Goal: Task Accomplishment & Management: Complete application form

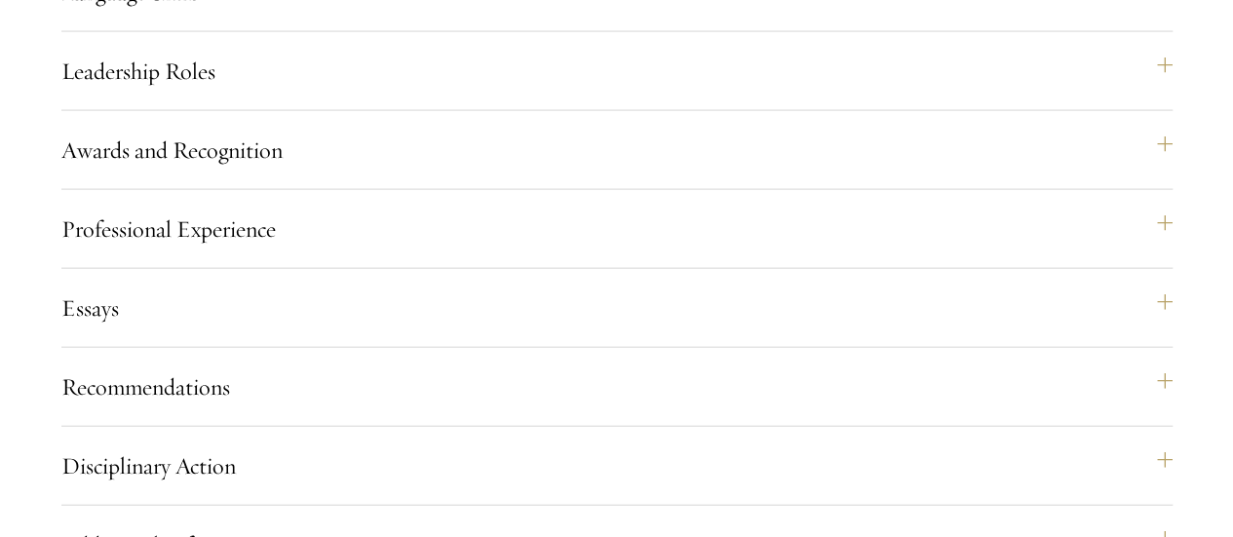
radio input "true"
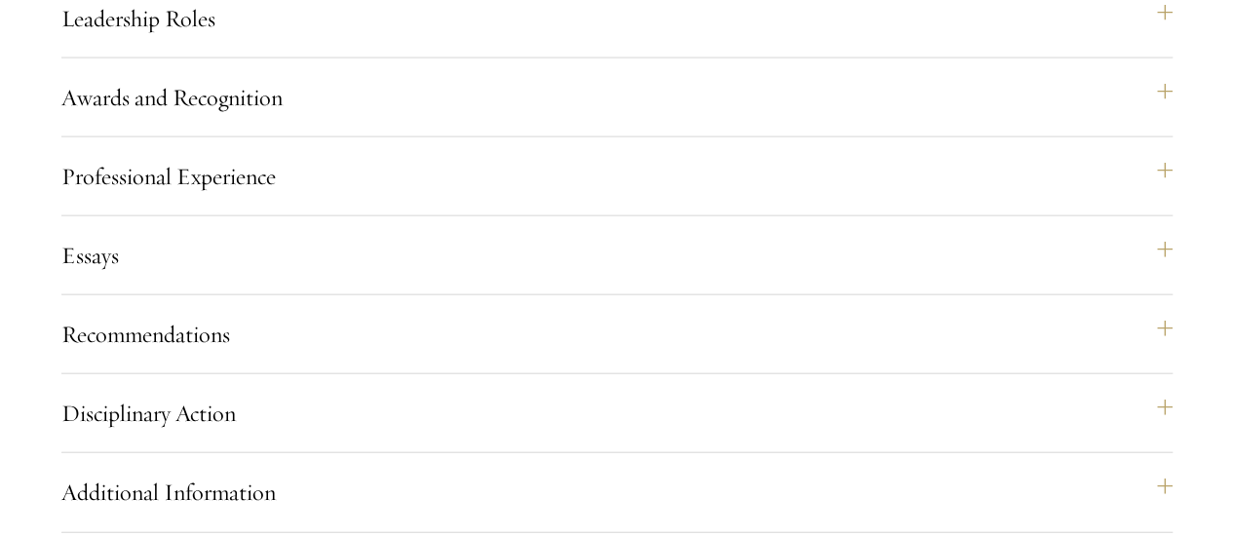
scroll to position [2153, 0]
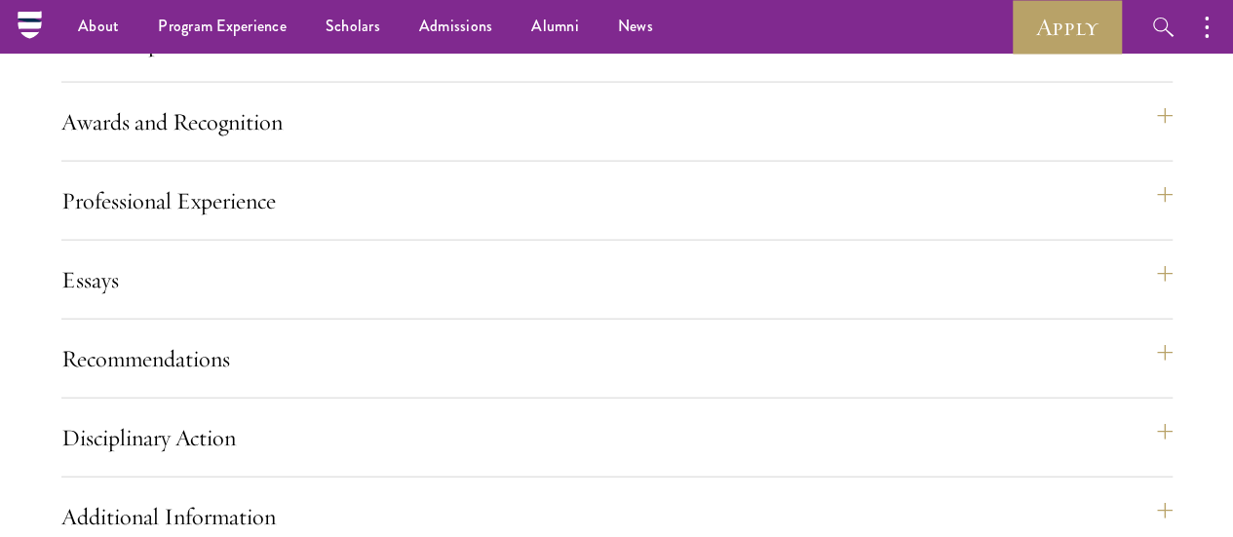
scroll to position [2055, 0]
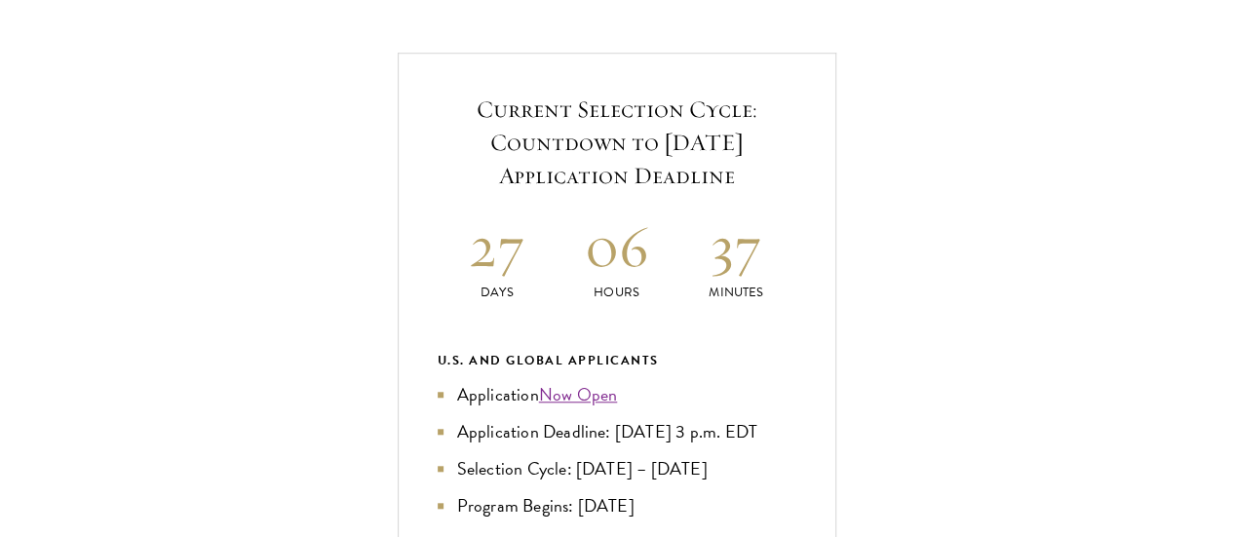
scroll to position [780, 0]
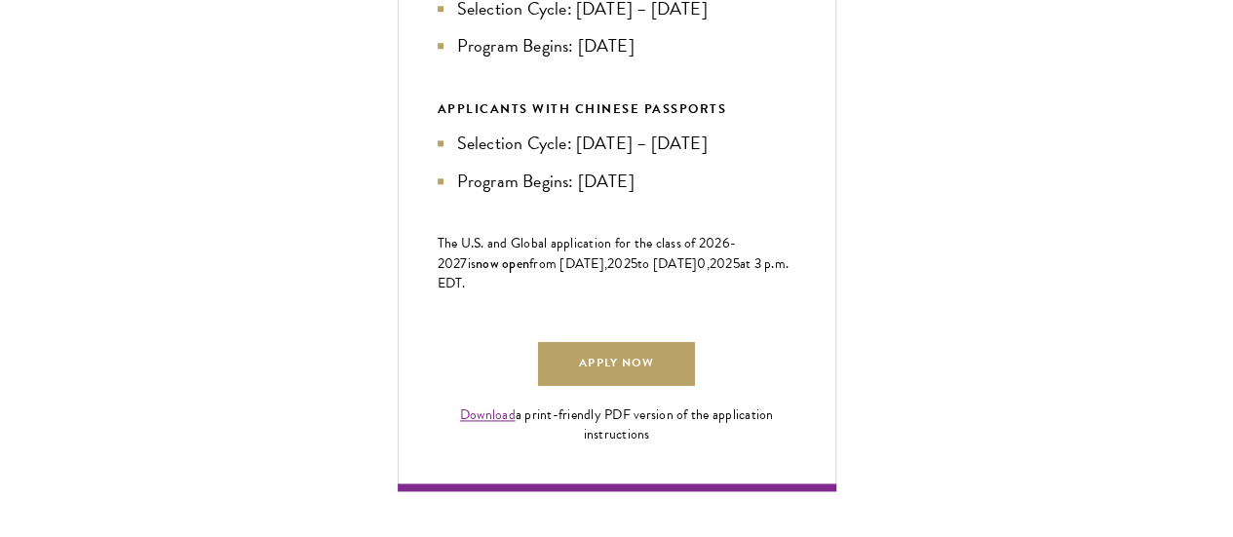
scroll to position [1170, 0]
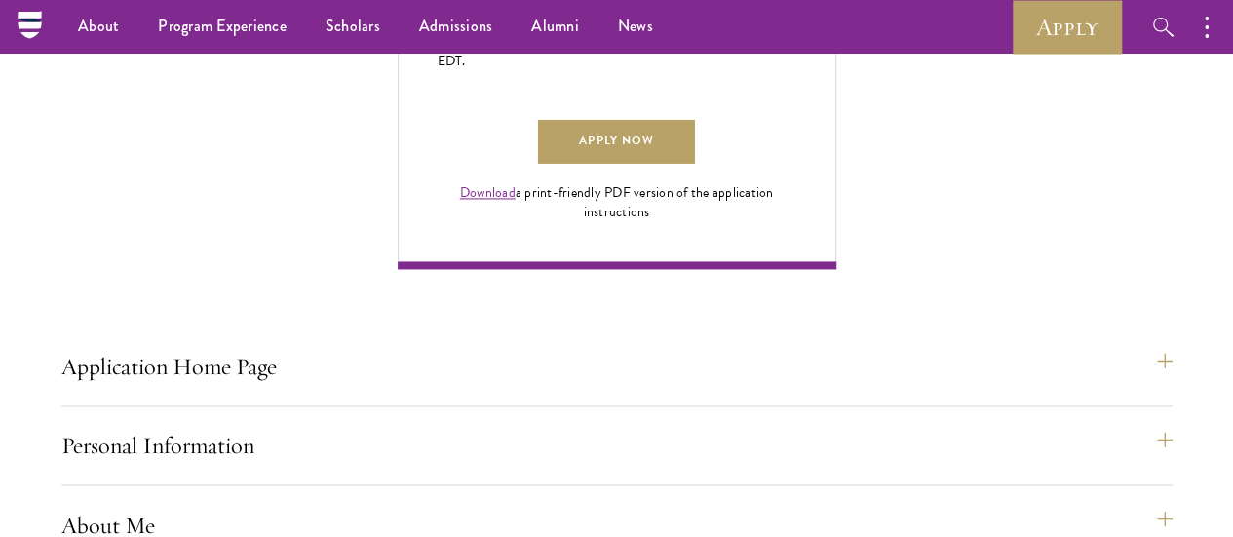
scroll to position [1267, 0]
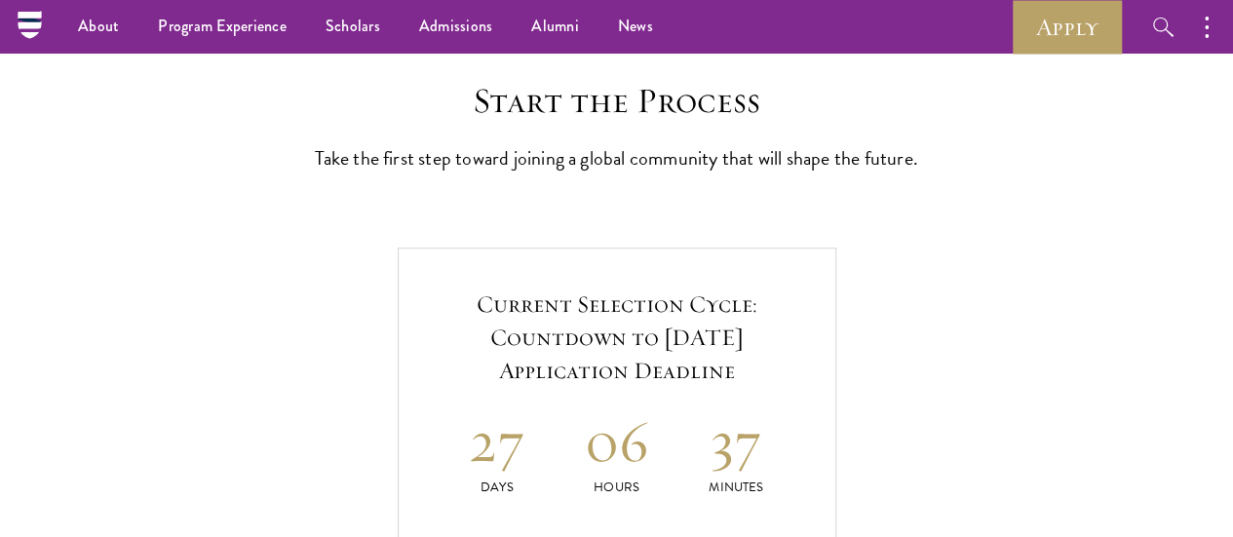
scroll to position [390, 0]
